Goal: Navigation & Orientation: Find specific page/section

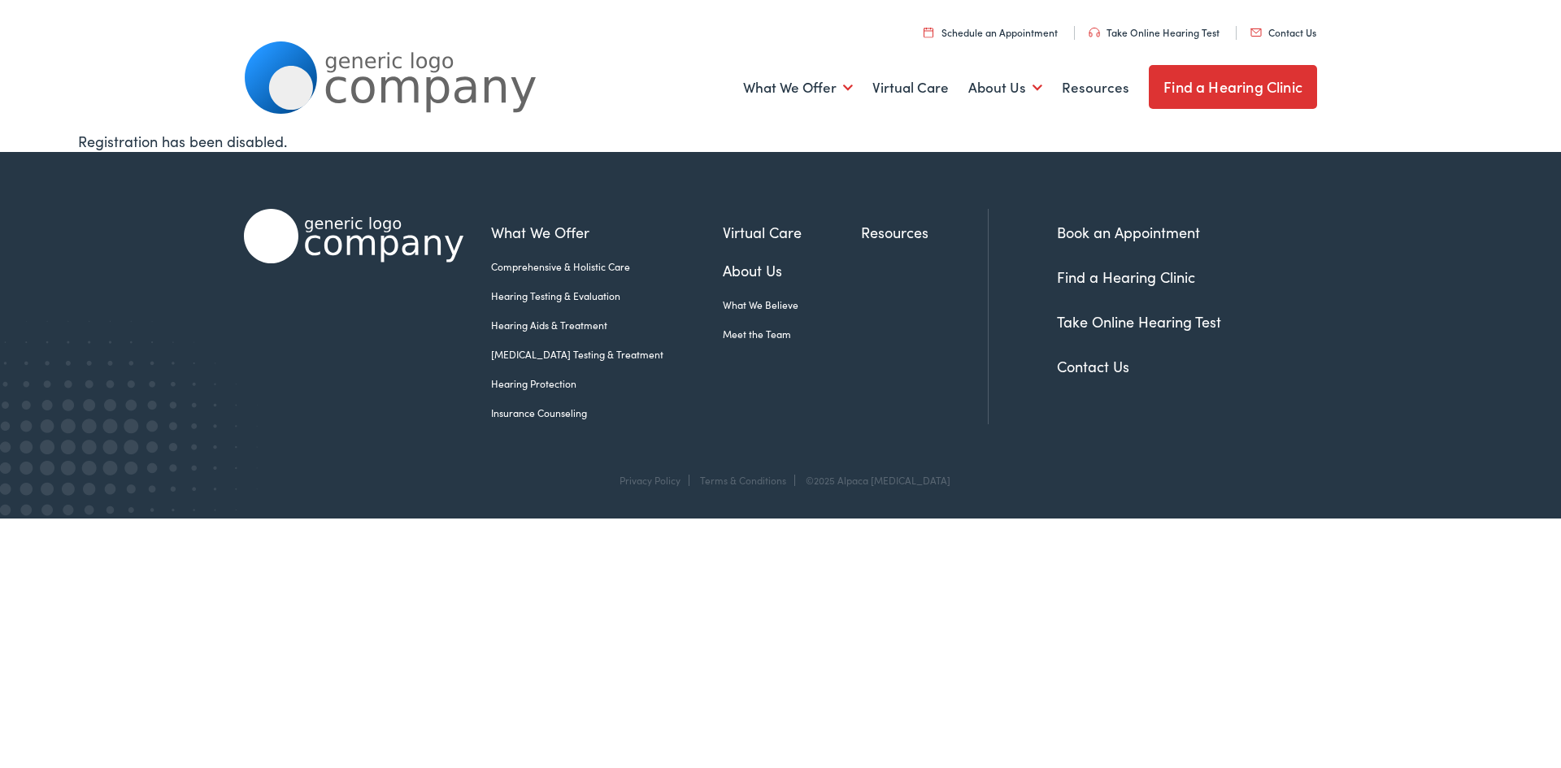
click at [205, 147] on div "Registration has been disabled." at bounding box center [780, 141] width 1405 height 22
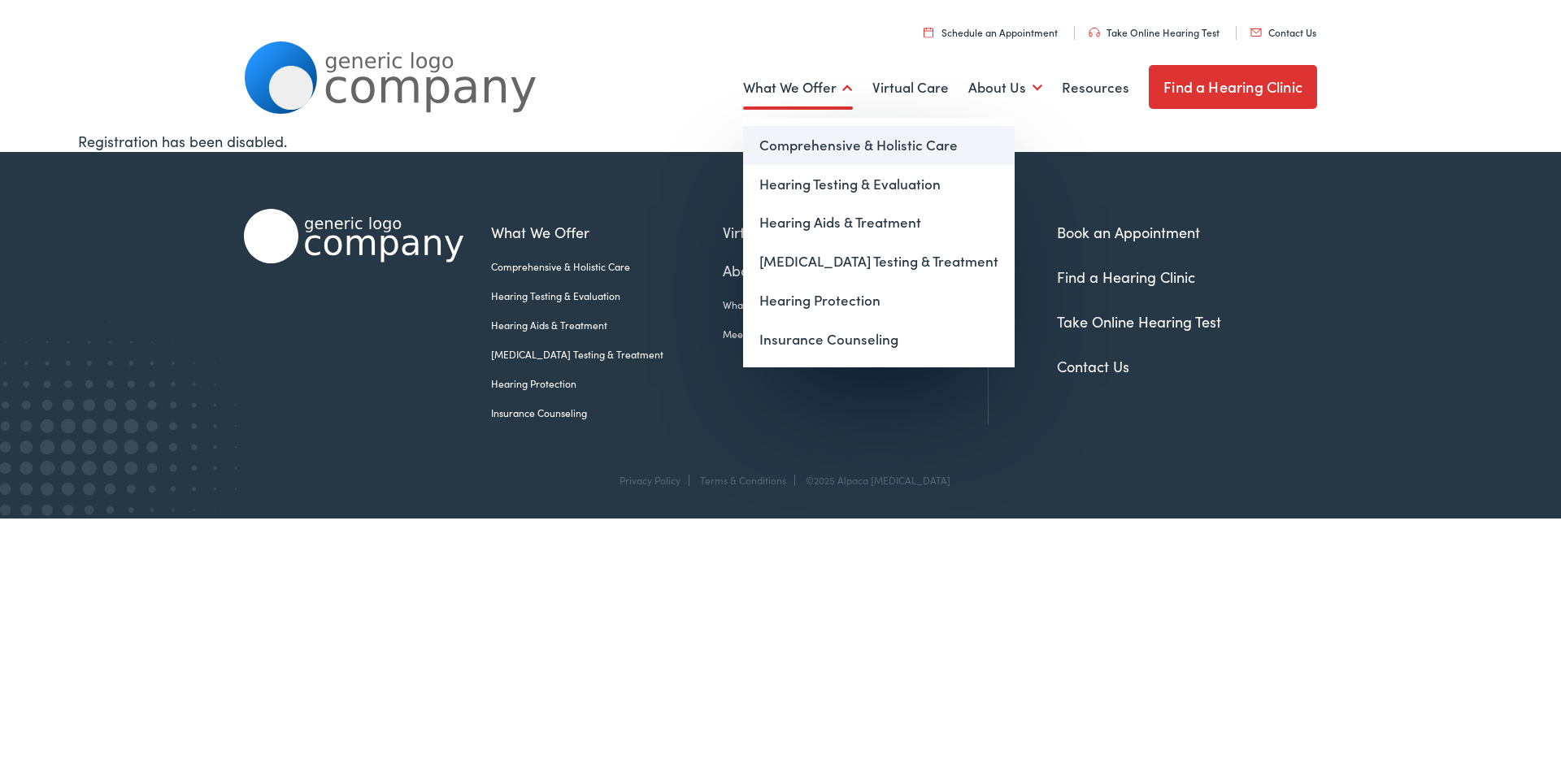
click at [855, 146] on link "Comprehensive & Holistic Care" at bounding box center [879, 145] width 272 height 39
